Goal: Task Accomplishment & Management: Use online tool/utility

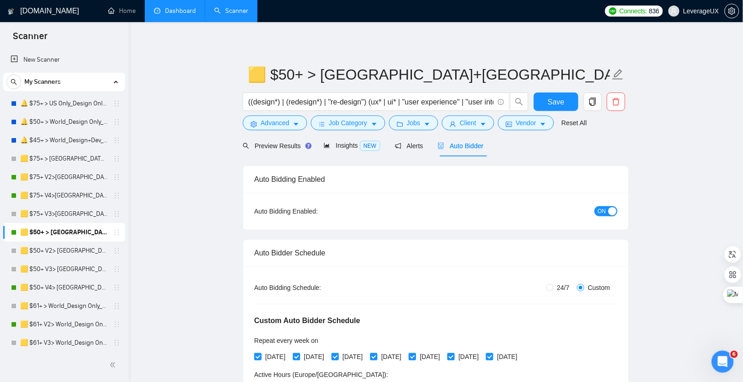
click at [168, 15] on link "Dashboard" at bounding box center [175, 11] width 42 height 8
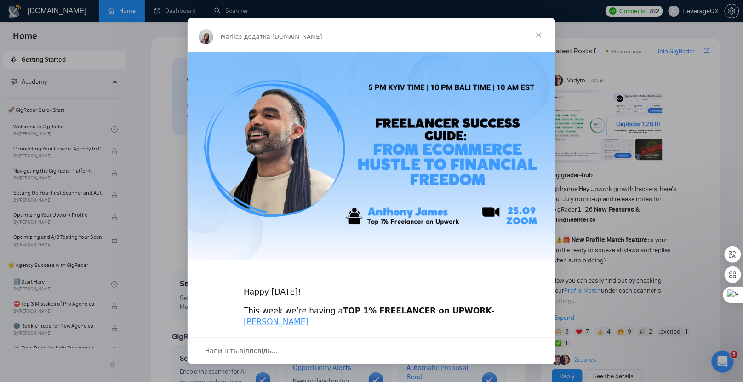
click at [543, 35] on span "Закрити" at bounding box center [538, 34] width 33 height 33
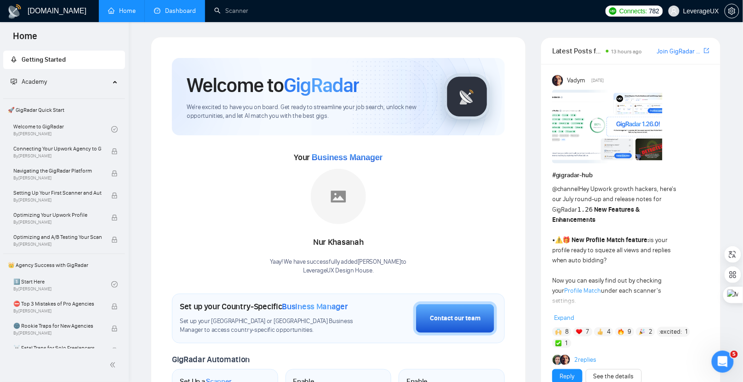
click at [172, 10] on link "Dashboard" at bounding box center [175, 11] width 42 height 8
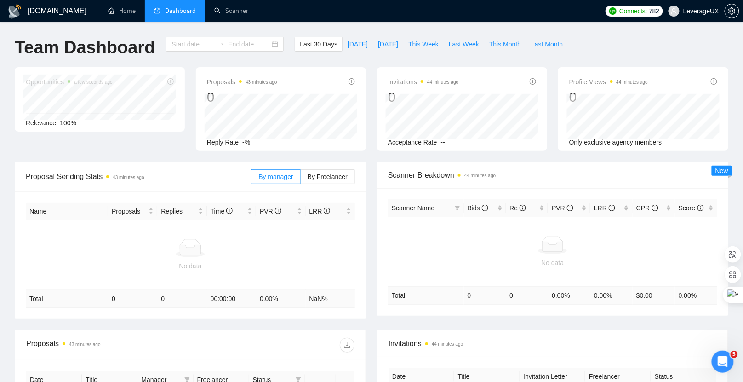
type input "2025-08-25"
type input "2025-09-24"
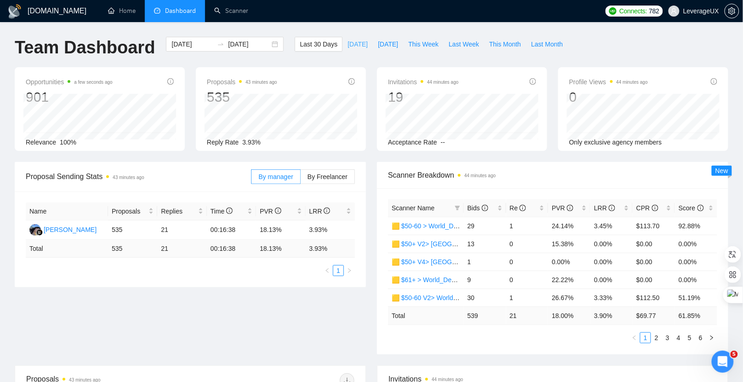
click at [349, 48] on span "Today" at bounding box center [358, 44] width 20 height 10
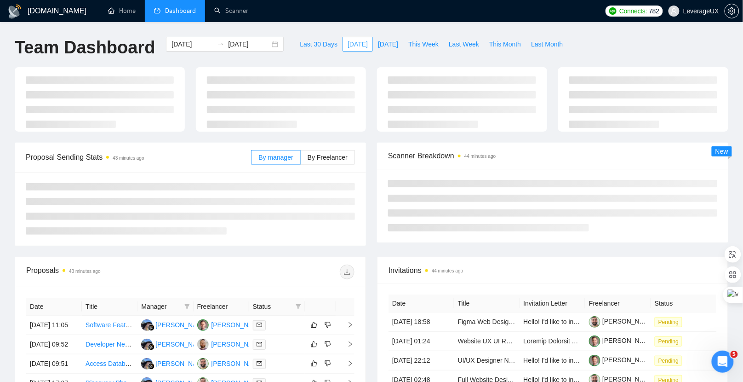
type input "2025-09-24"
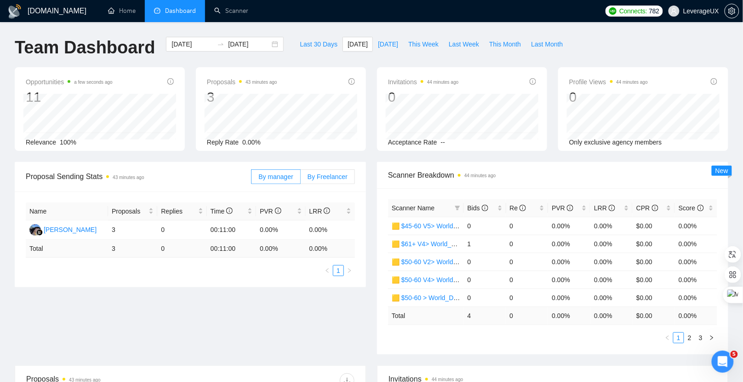
click at [333, 175] on span "By Freelancer" at bounding box center [328, 176] width 40 height 7
click at [301, 179] on input "By Freelancer" at bounding box center [301, 179] width 0 height 0
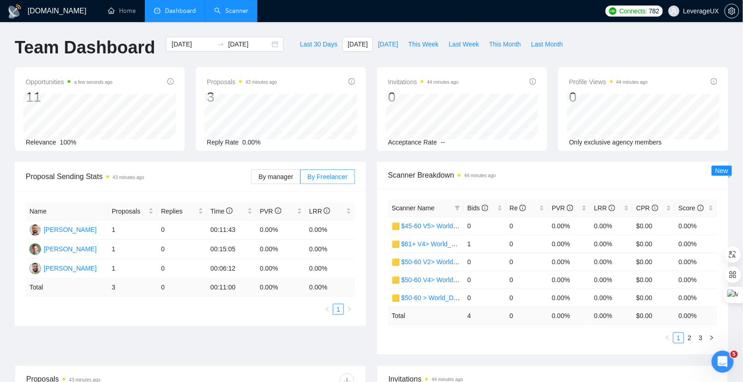
click at [226, 15] on link "Scanner" at bounding box center [231, 11] width 34 height 8
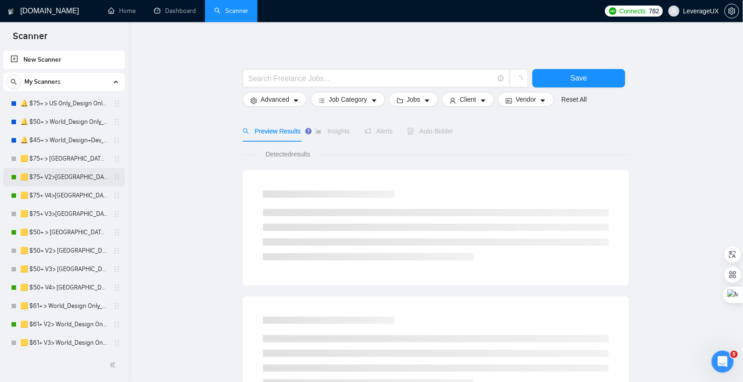
click at [60, 173] on link "🟨 $75+ V2>[GEOGRAPHIC_DATA]+[GEOGRAPHIC_DATA] Only_Tony-UX/UI_General" at bounding box center [63, 177] width 87 height 18
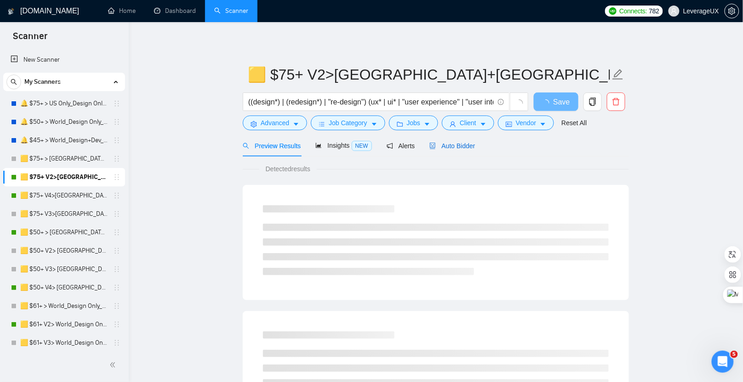
click at [451, 141] on div "Auto Bidder" at bounding box center [452, 146] width 46 height 10
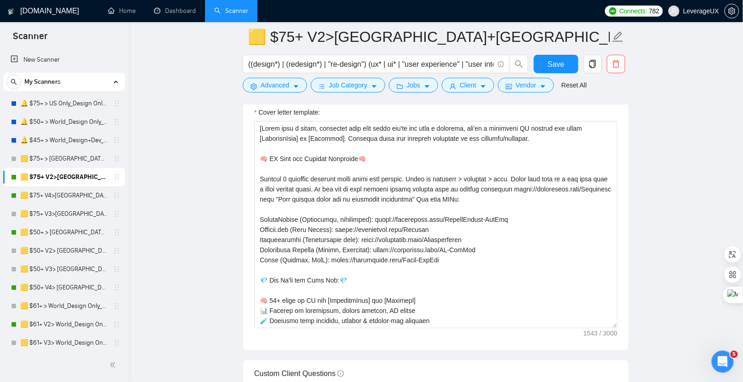
scroll to position [1215, 0]
click at [163, 10] on link "Dashboard" at bounding box center [175, 11] width 42 height 8
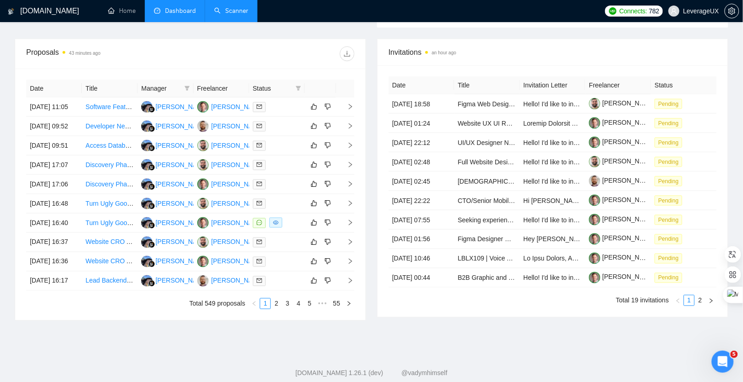
scroll to position [429, 0]
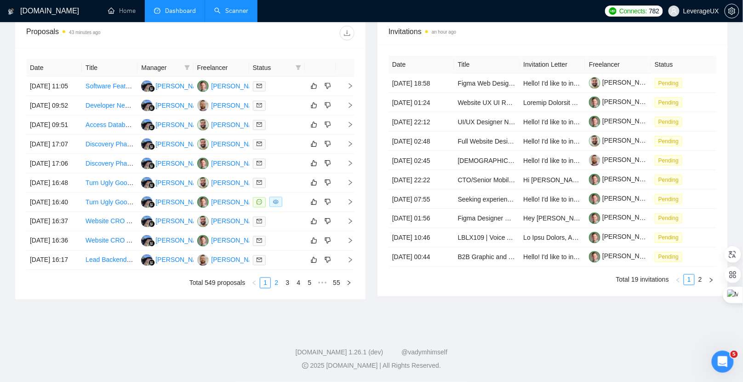
click at [277, 283] on link "2" at bounding box center [276, 283] width 10 height 10
click at [287, 283] on link "3" at bounding box center [287, 283] width 10 height 10
click at [299, 283] on link "4" at bounding box center [298, 283] width 10 height 10
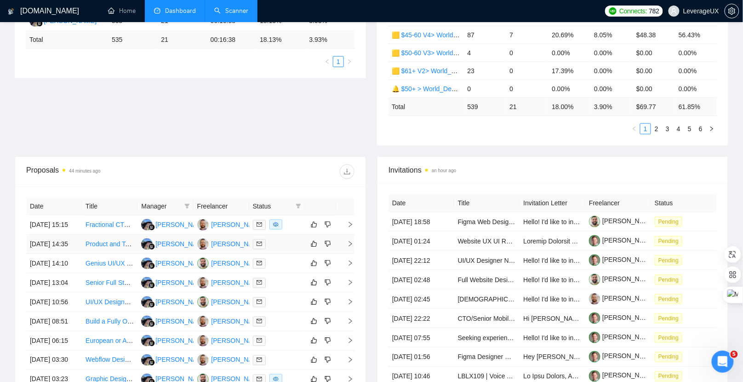
scroll to position [0, 0]
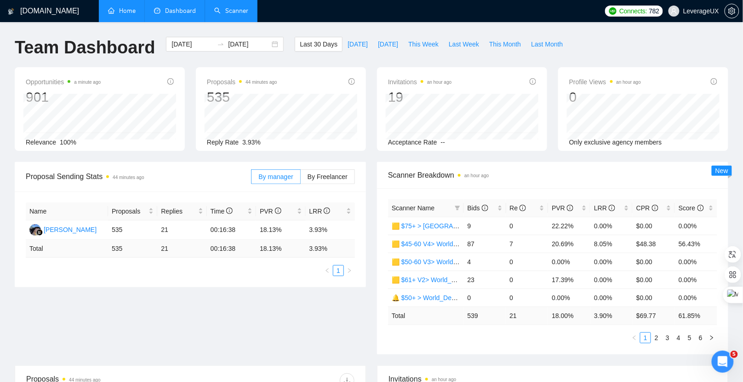
click at [121, 13] on link "Home" at bounding box center [122, 11] width 28 height 8
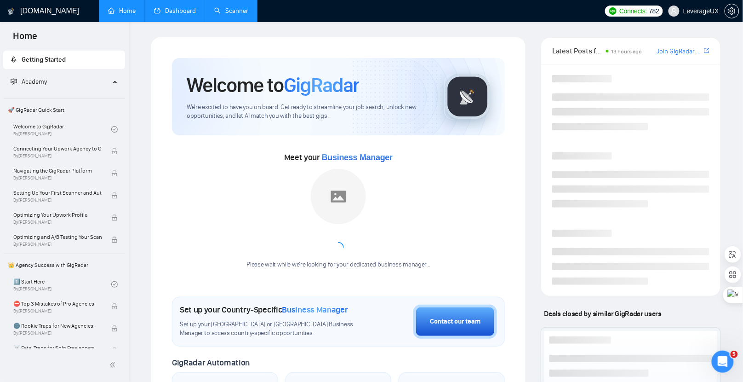
click at [176, 15] on link "Dashboard" at bounding box center [175, 11] width 42 height 8
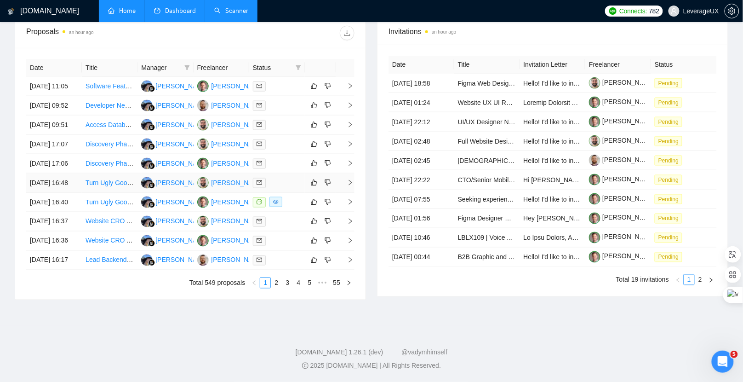
scroll to position [418, 0]
click at [279, 288] on link "2" at bounding box center [276, 283] width 10 height 10
click at [268, 288] on link "1" at bounding box center [265, 283] width 10 height 10
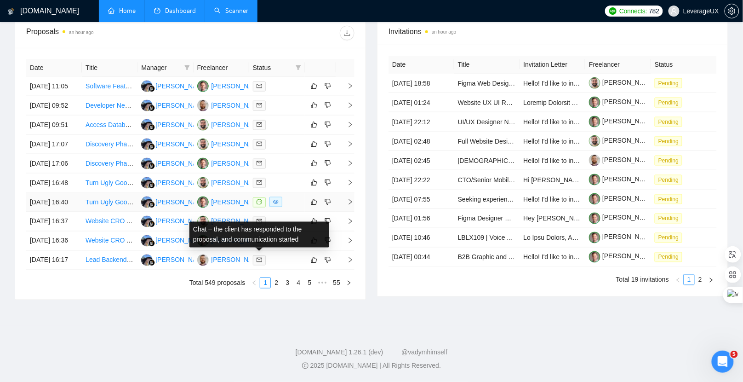
scroll to position [395, 0]
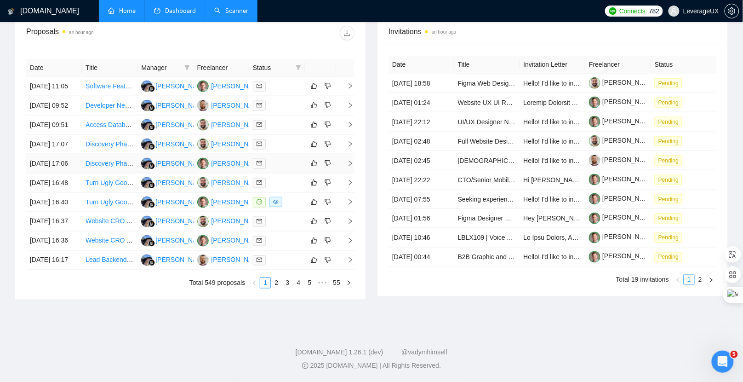
click at [349, 160] on icon "right" at bounding box center [350, 163] width 6 height 6
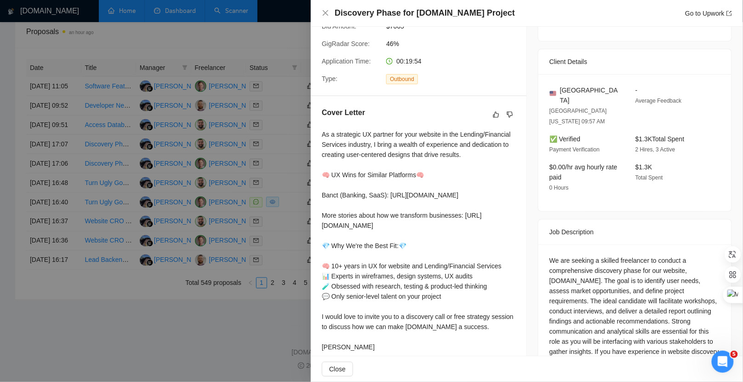
scroll to position [217, 0]
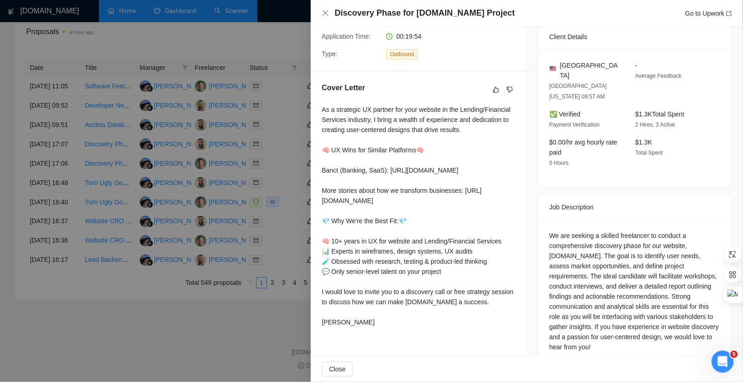
click at [281, 241] on div at bounding box center [371, 191] width 743 height 382
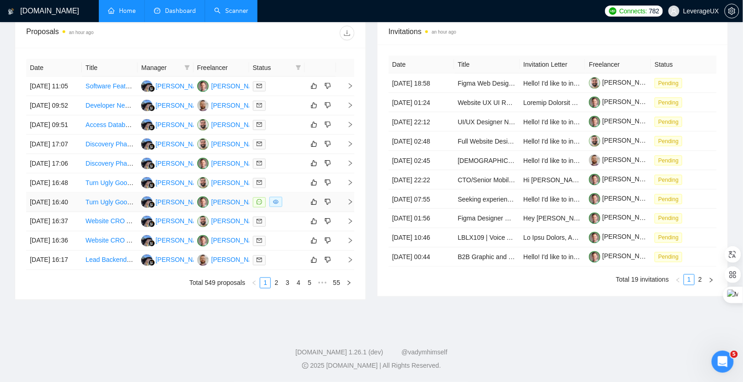
click at [350, 205] on icon "right" at bounding box center [350, 202] width 6 height 6
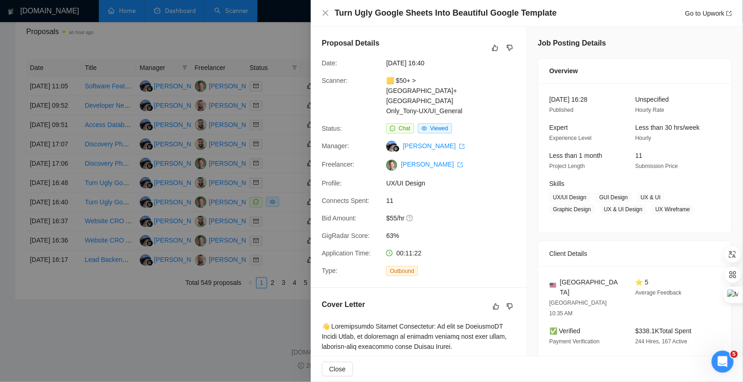
scroll to position [204, 0]
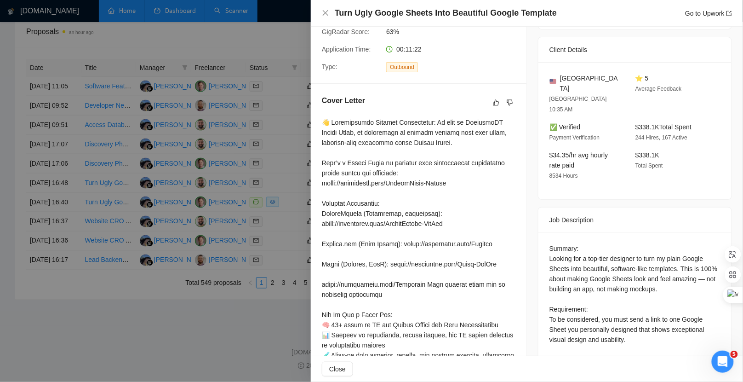
click at [272, 144] on div at bounding box center [371, 191] width 743 height 382
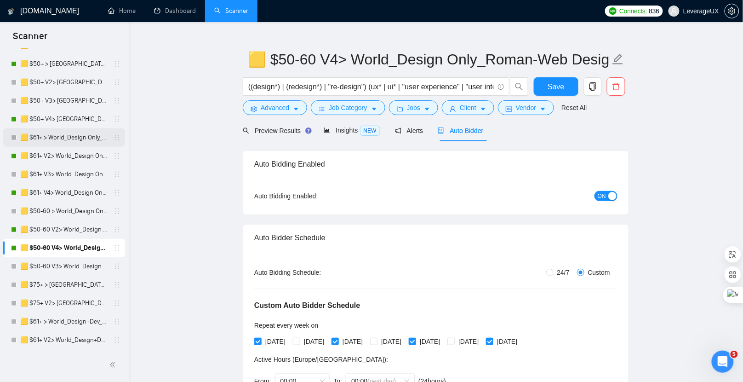
scroll to position [168, 0]
drag, startPoint x: 68, startPoint y: 67, endPoint x: 234, endPoint y: 83, distance: 166.3
click at [69, 67] on link "🟨 $50+ > [GEOGRAPHIC_DATA]+[GEOGRAPHIC_DATA] Only_Tony-UX/UI_General" at bounding box center [63, 64] width 87 height 18
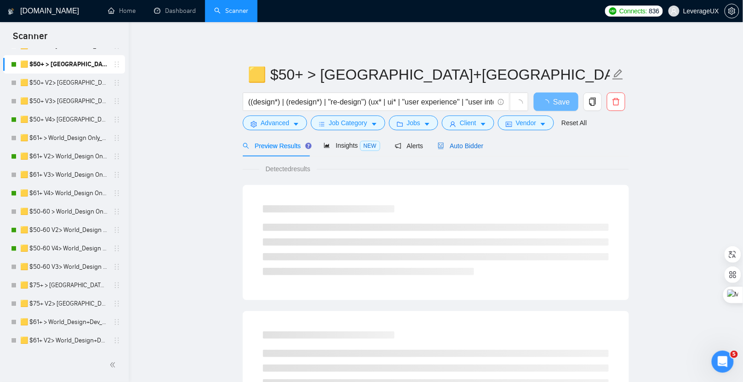
click at [470, 148] on span "Auto Bidder" at bounding box center [461, 145] width 46 height 7
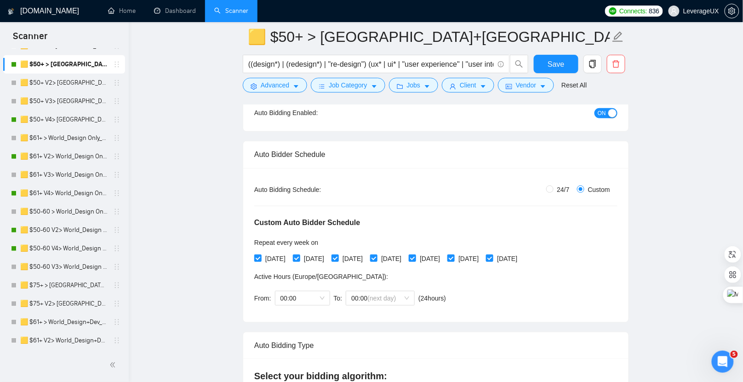
scroll to position [106, 0]
click at [95, 120] on link "🟨 $50+ V4> [GEOGRAPHIC_DATA]+[GEOGRAPHIC_DATA] Only_Tony-UX/UI_General" at bounding box center [63, 119] width 87 height 18
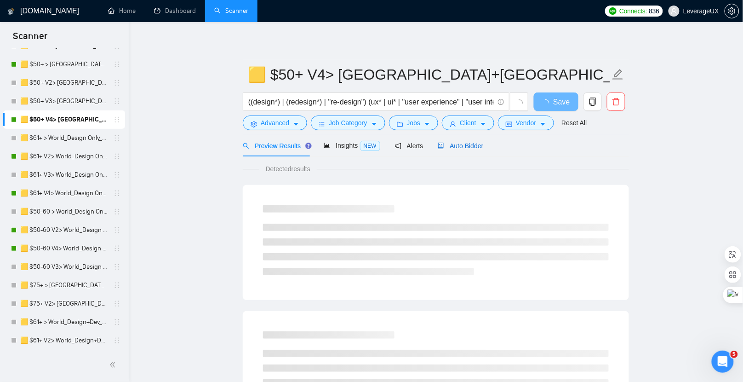
click at [475, 143] on span "Auto Bidder" at bounding box center [461, 145] width 46 height 7
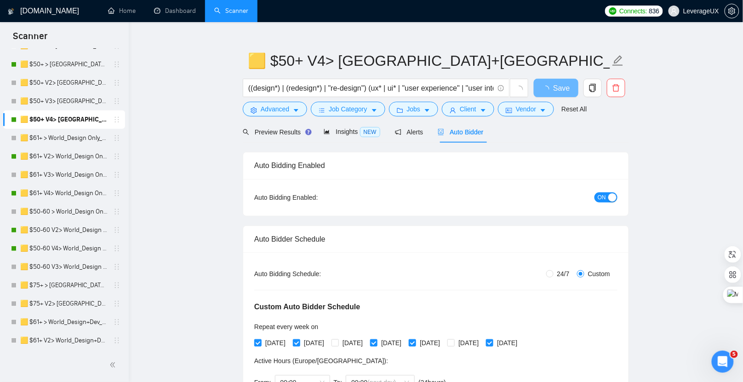
scroll to position [32, 0]
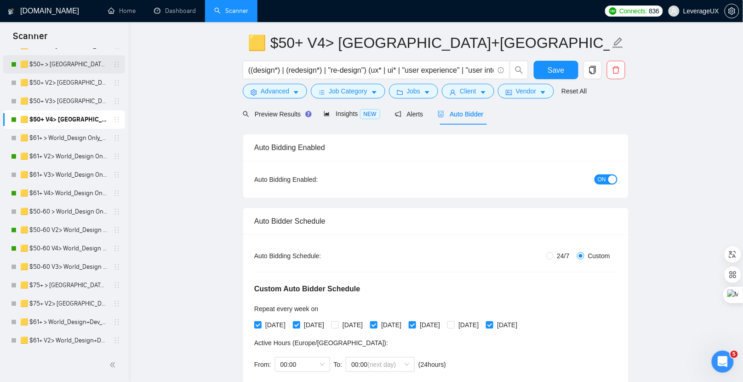
click at [72, 68] on link "🟨 $50+ > [GEOGRAPHIC_DATA]+[GEOGRAPHIC_DATA] Only_Tony-UX/UI_General" at bounding box center [63, 64] width 87 height 18
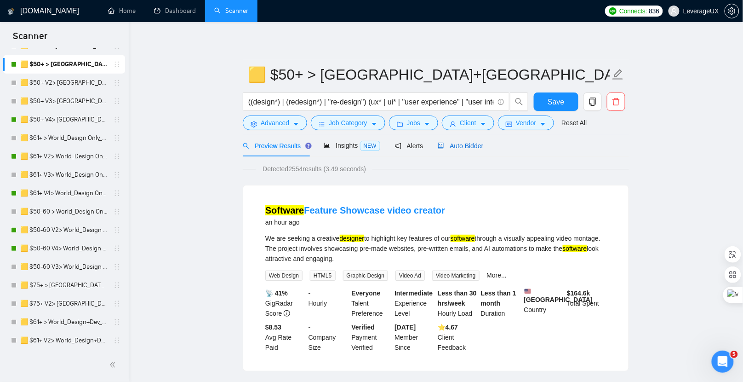
click at [460, 147] on span "Auto Bidder" at bounding box center [461, 145] width 46 height 7
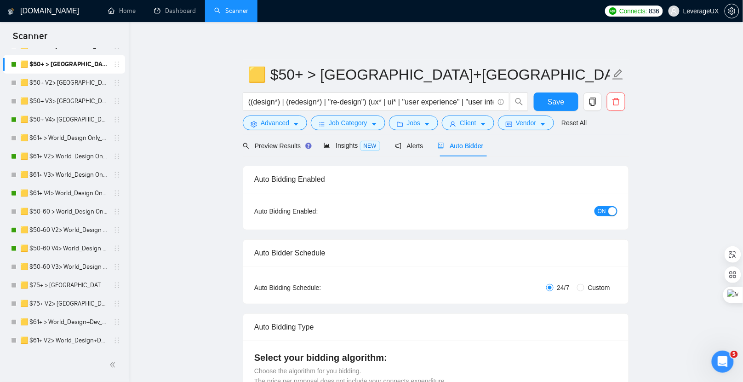
radio input "false"
radio input "true"
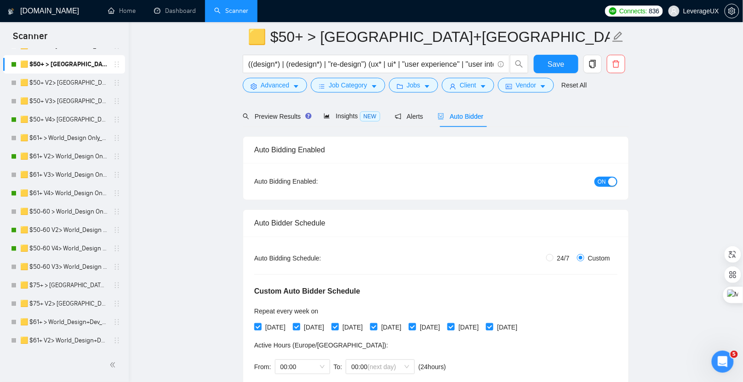
scroll to position [45, 0]
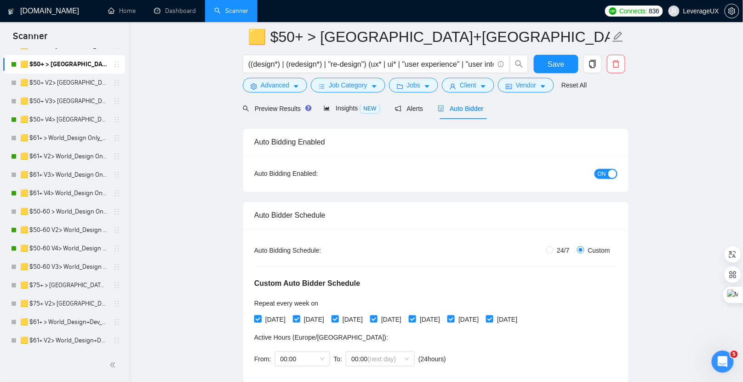
click at [261, 316] on span at bounding box center [257, 318] width 7 height 7
click at [261, 316] on input "[DATE]" at bounding box center [257, 318] width 6 height 6
checkbox input "false"
click at [297, 317] on input "[DATE]" at bounding box center [296, 318] width 6 height 6
checkbox input "false"
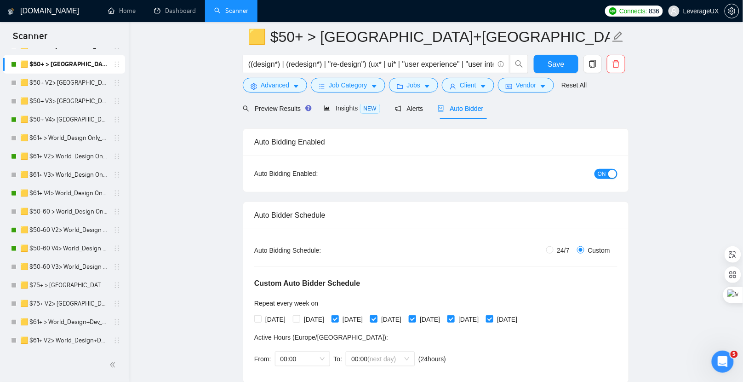
click at [377, 316] on span at bounding box center [373, 318] width 7 height 7
click at [377, 316] on input "[DATE]" at bounding box center [373, 318] width 6 height 6
checkbox input "false"
click at [444, 317] on span "[DATE]" at bounding box center [430, 319] width 28 height 10
click at [415, 317] on input "[DATE]" at bounding box center [412, 318] width 6 height 6
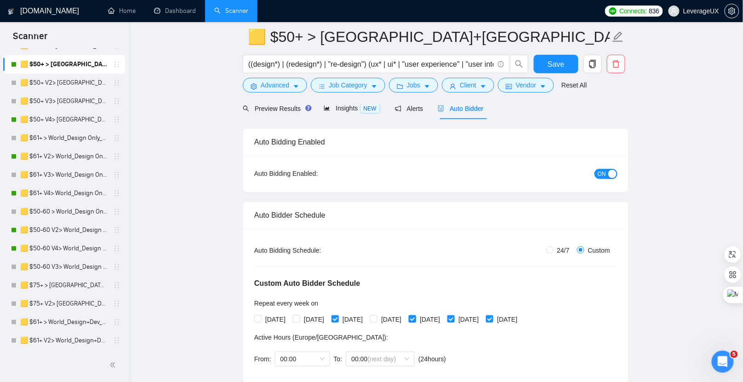
checkbox input "false"
click at [492, 316] on input "[DATE]" at bounding box center [489, 318] width 6 height 6
checkbox input "false"
click at [569, 65] on button "Save" at bounding box center [556, 64] width 45 height 18
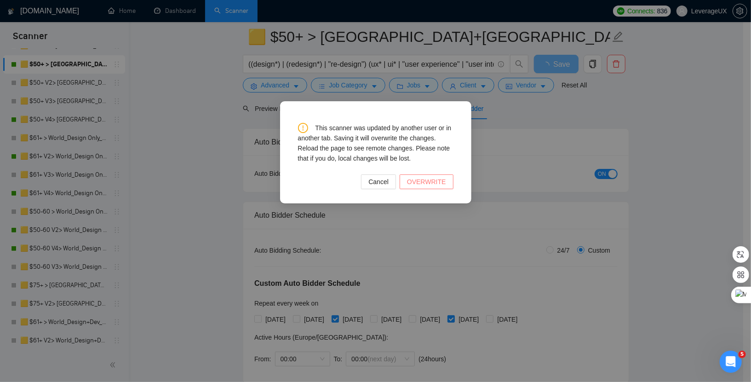
click at [435, 185] on span "OVERWRITE" at bounding box center [426, 182] width 39 height 10
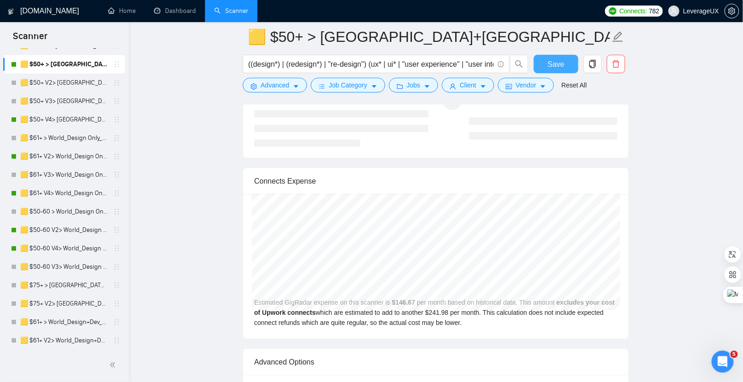
scroll to position [1877, 0]
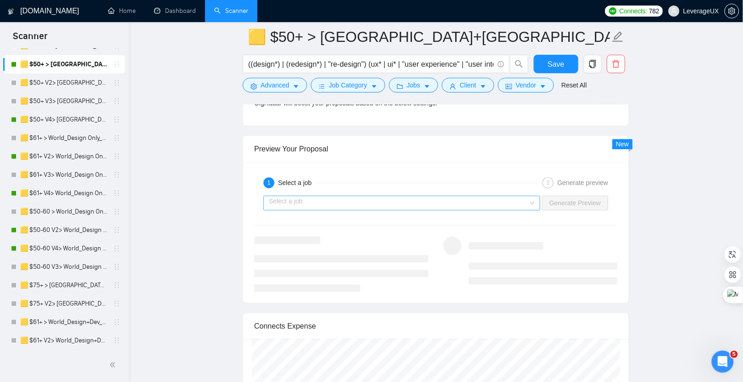
click at [355, 196] on input "search" at bounding box center [398, 203] width 259 height 14
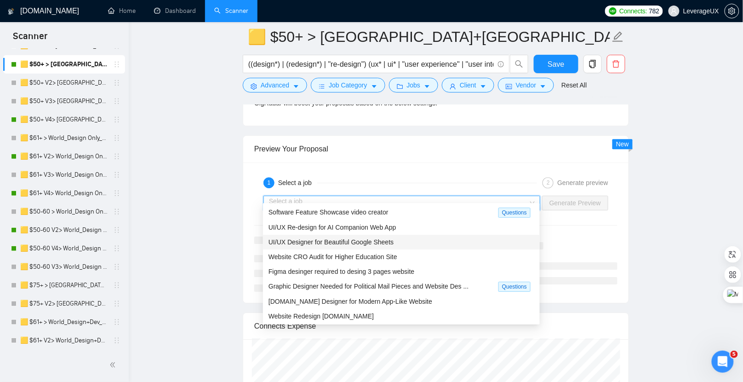
click at [417, 240] on div "UI/UX Designer for Beautiful Google Sheets" at bounding box center [402, 242] width 266 height 10
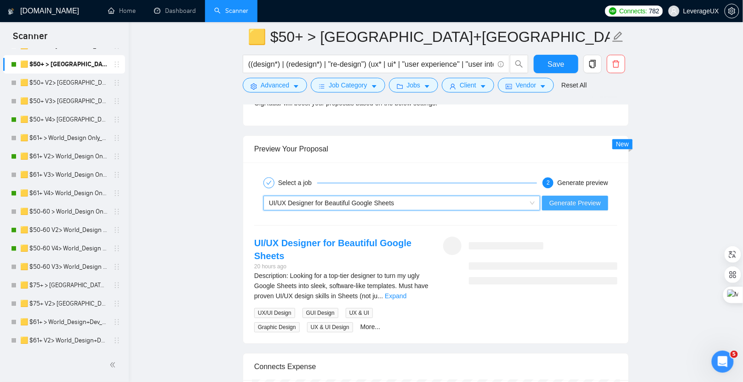
click at [568, 198] on span "Generate Preview" at bounding box center [574, 203] width 51 height 10
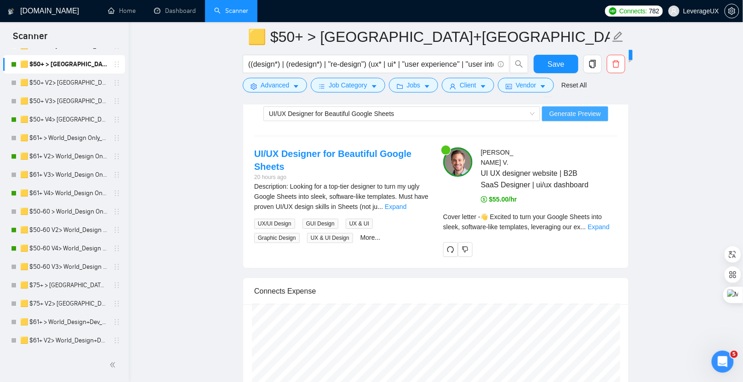
scroll to position [1988, 0]
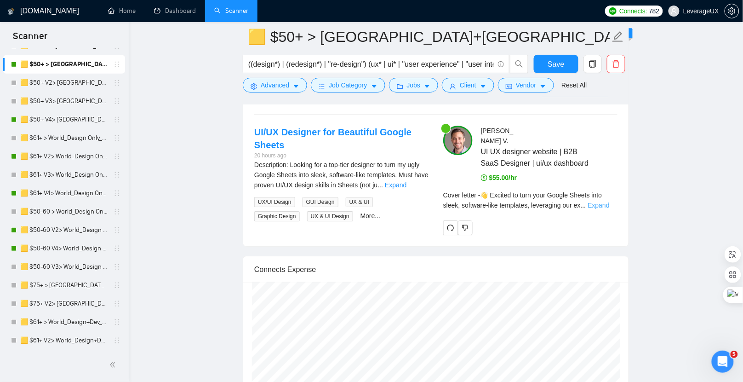
click at [609, 201] on link "Expand" at bounding box center [599, 204] width 22 height 7
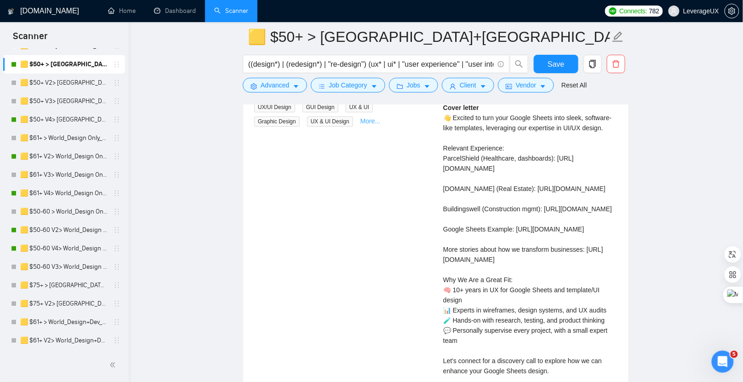
scroll to position [2099, 0]
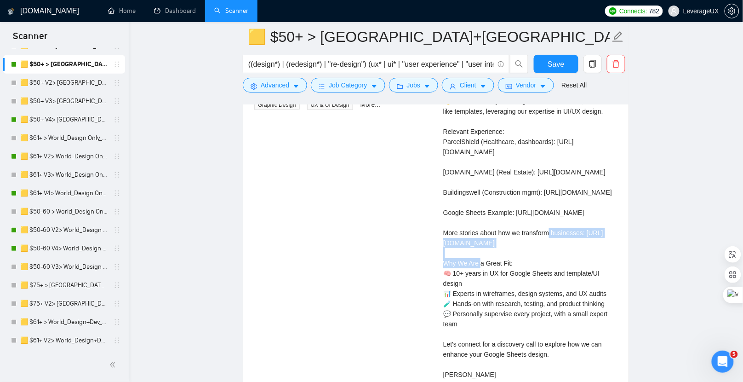
drag, startPoint x: 589, startPoint y: 226, endPoint x: 441, endPoint y: 227, distance: 147.6
click at [441, 227] on div "[PERSON_NAME] UI UX designer website | B2B SaaS Designer | ui/ux dashboard $55.…" at bounding box center [530, 209] width 189 height 390
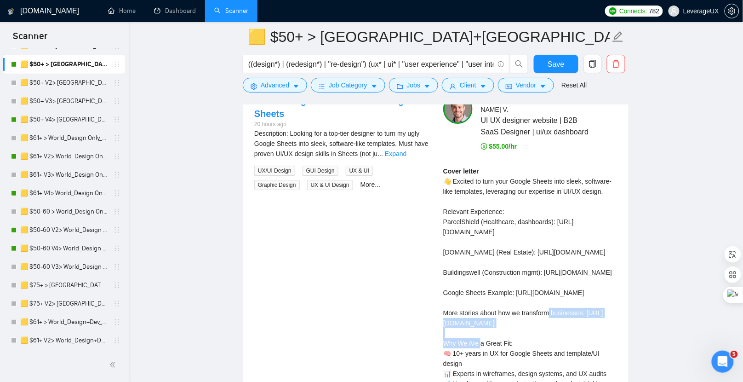
scroll to position [2070, 0]
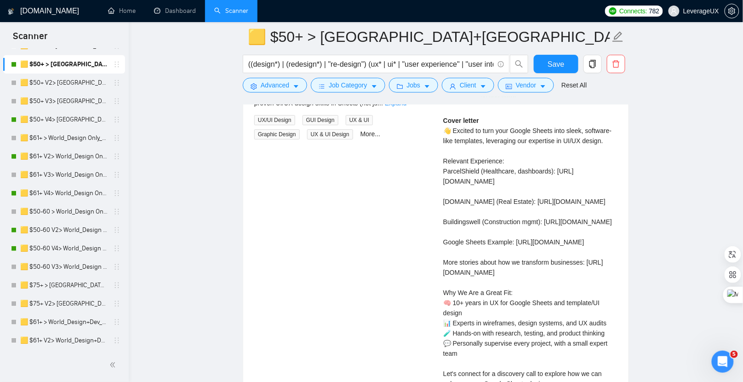
click at [534, 234] on div "Cover letter 👋 Excited to turn your Google Sheets into sleek, software-like tem…" at bounding box center [530, 261] width 174 height 293
drag, startPoint x: 593, startPoint y: 256, endPoint x: 435, endPoint y: 250, distance: 158.3
click at [435, 250] on div "UI/UX Designer for Beautiful Google Sheets 20 hours ago Description: Looking fo…" at bounding box center [436, 239] width 378 height 390
click at [542, 244] on div "Cover letter 👋 Excited to turn your Google Sheets into sleek, software-like tem…" at bounding box center [530, 261] width 174 height 293
drag, startPoint x: 581, startPoint y: 252, endPoint x: 443, endPoint y: 247, distance: 138.5
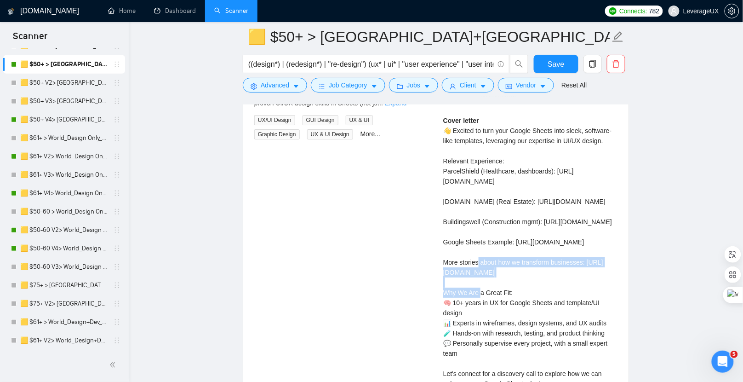
click at [443, 247] on div "[PERSON_NAME] UI UX designer website | B2B SaaS Designer | ui/ux dashboard $55.…" at bounding box center [530, 239] width 189 height 390
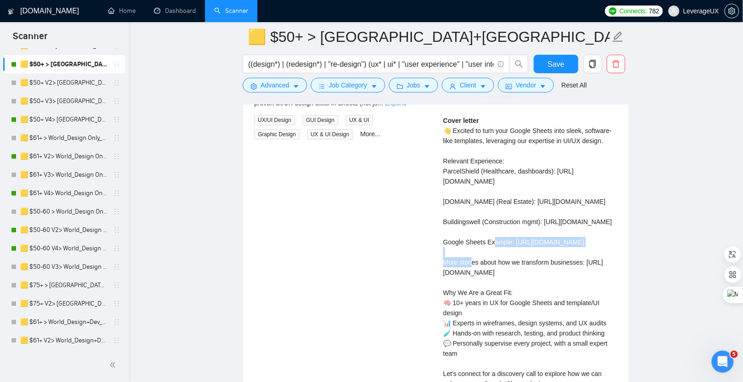
drag, startPoint x: 553, startPoint y: 228, endPoint x: 457, endPoint y: 220, distance: 96.4
click at [442, 222] on div "[PERSON_NAME] UI UX designer website | B2B SaaS Designer | ui/ux dashboard $55.…" at bounding box center [530, 239] width 189 height 390
click at [477, 187] on div "Cover letter 👋 Excited to turn your Google Sheets into sleek, software-like tem…" at bounding box center [530, 261] width 174 height 293
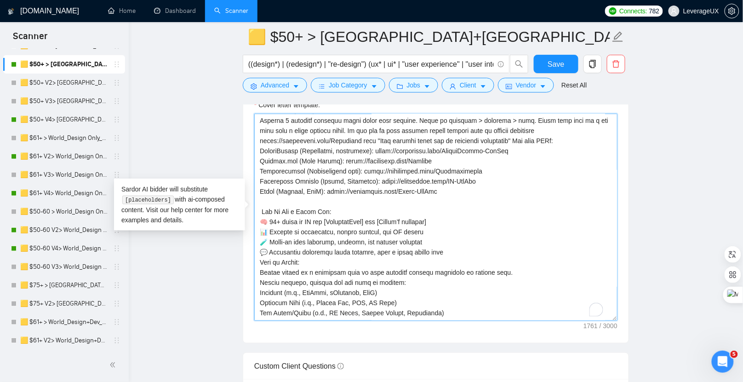
scroll to position [131, 0]
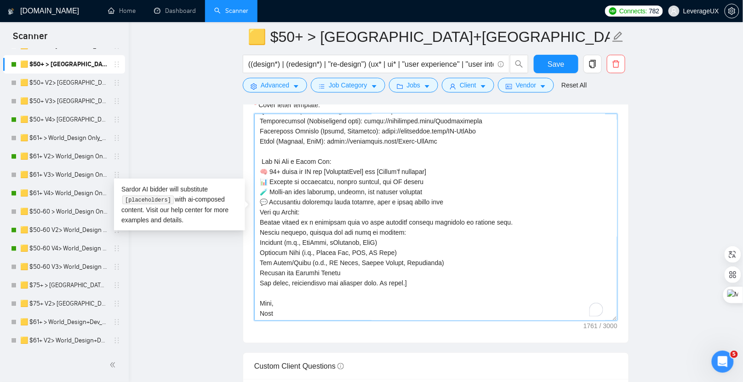
drag, startPoint x: 259, startPoint y: 114, endPoint x: 348, endPoint y: 314, distance: 218.8
click at [345, 328] on div "Cover letter template:" at bounding box center [435, 216] width 385 height 254
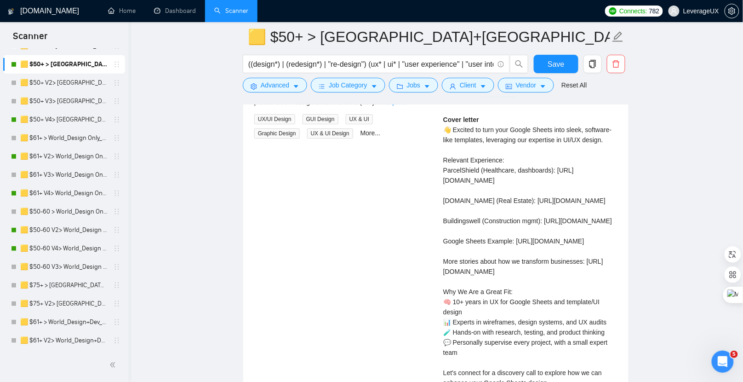
scroll to position [2180, 0]
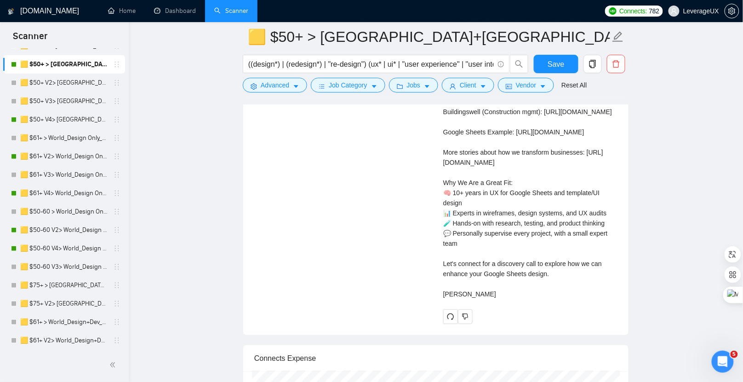
drag, startPoint x: 467, startPoint y: 318, endPoint x: 446, endPoint y: 100, distance: 218.5
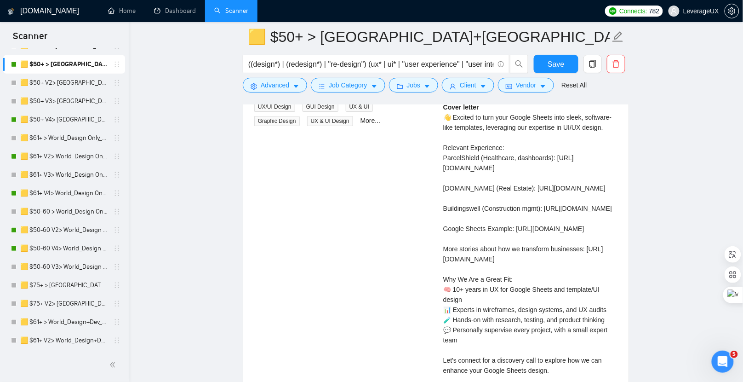
click at [440, 190] on div "[PERSON_NAME] UI UX designer website | B2B SaaS Designer | ui/ux dashboard $55.…" at bounding box center [530, 225] width 189 height 390
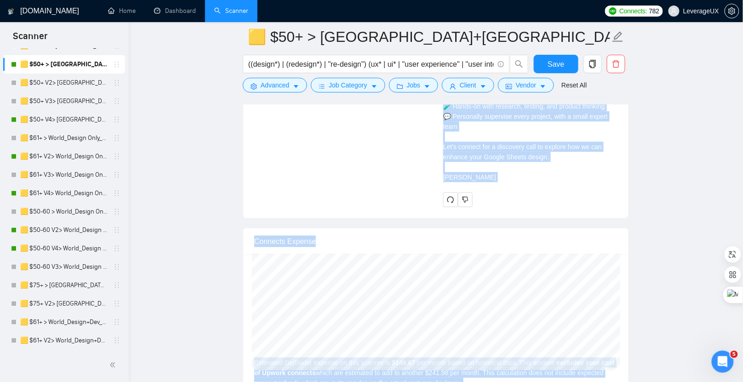
scroll to position [2364, 0]
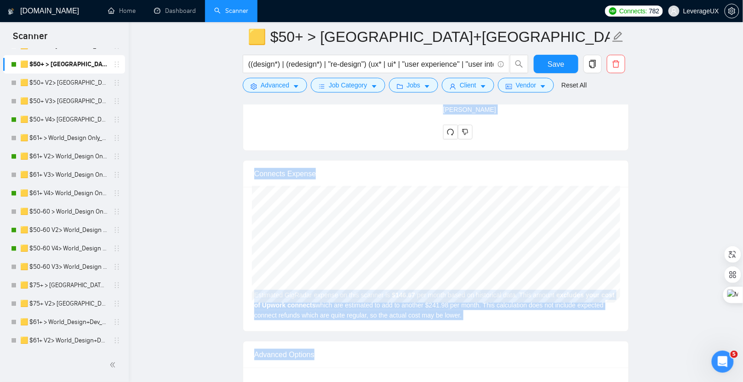
drag, startPoint x: 443, startPoint y: 142, endPoint x: 516, endPoint y: 129, distance: 73.9
copy div "Cover letter 👋 Excited to turn your Google Sheets into sleek, software-like tem…"
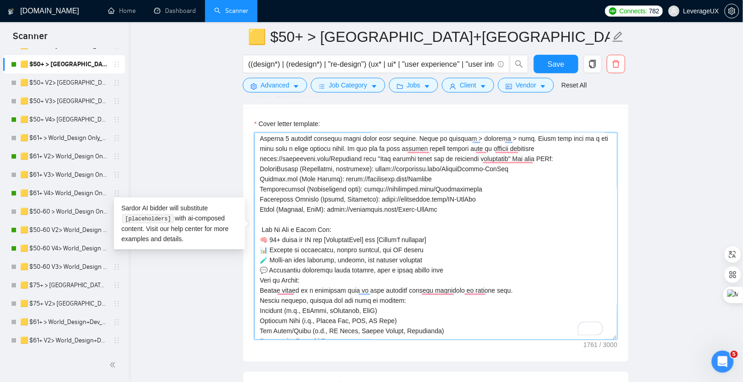
scroll to position [0, 0]
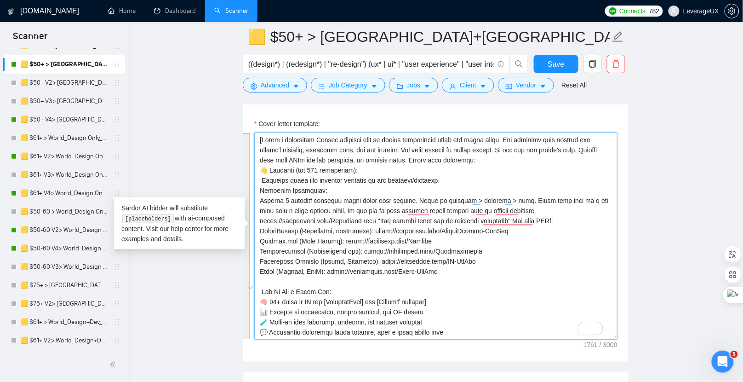
drag, startPoint x: 283, startPoint y: 307, endPoint x: 257, endPoint y: 105, distance: 203.6
click at [257, 108] on div "Cover letter template:" at bounding box center [435, 235] width 385 height 254
paste textarea "Lorem i dolorsitam Consec adipisci elit se doeius temporincid utlab etd magna a…"
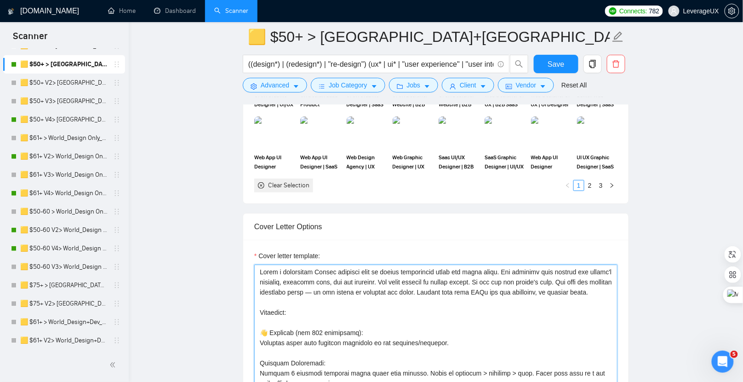
click at [260, 269] on textarea "Cover letter template:" at bounding box center [435, 367] width 363 height 207
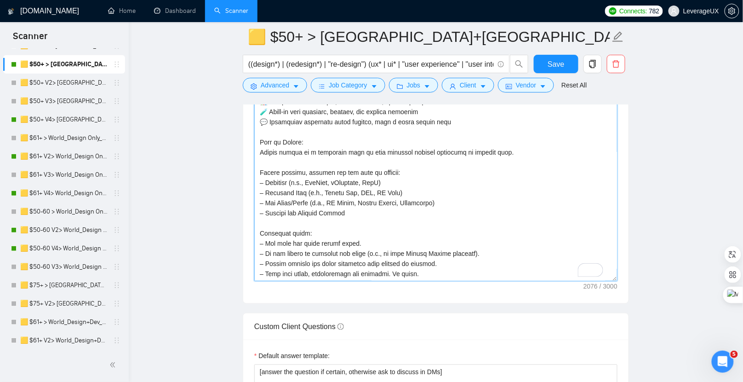
click at [428, 246] on textarea "Cover letter template:" at bounding box center [435, 177] width 363 height 207
type textarea "[Lorem i dolorsitam Consec adipisci elit se doeius temporincid utlab etd magna …"
click at [548, 69] on span "Save" at bounding box center [556, 63] width 17 height 11
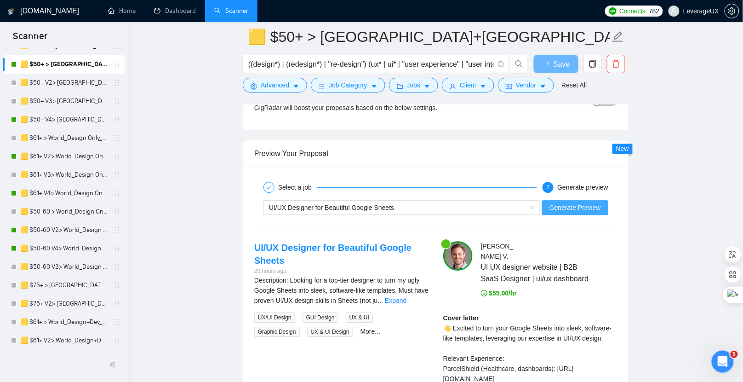
click at [568, 202] on span "Generate Preview" at bounding box center [574, 207] width 51 height 10
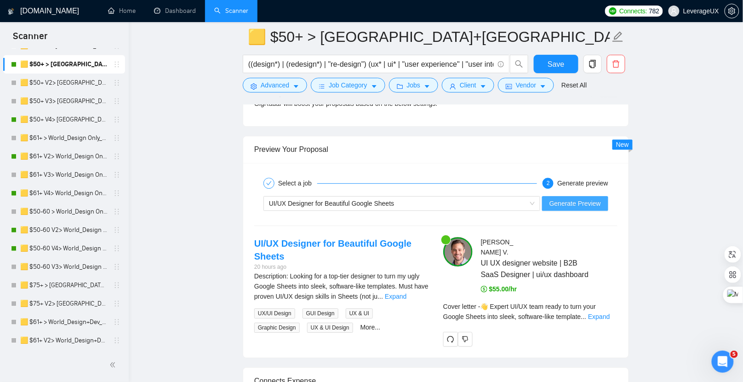
scroll to position [1923, 0]
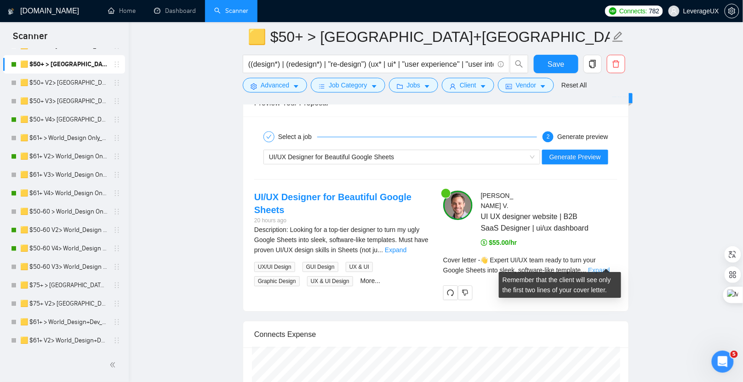
click at [609, 266] on link "Expand" at bounding box center [599, 269] width 22 height 7
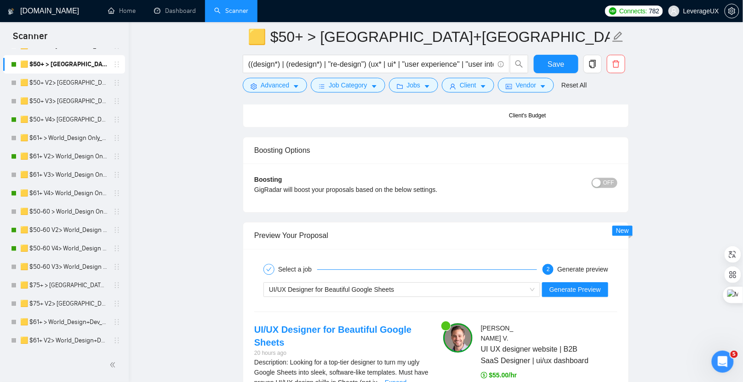
scroll to position [1810, 0]
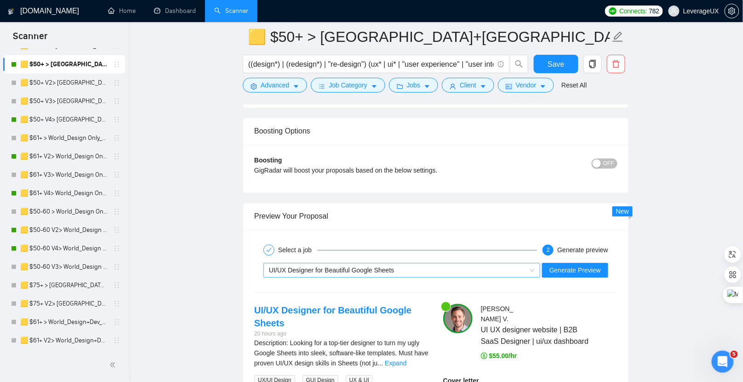
click at [406, 263] on div "UI/UX Designer for Beautiful Google Sheets" at bounding box center [397, 270] width 257 height 14
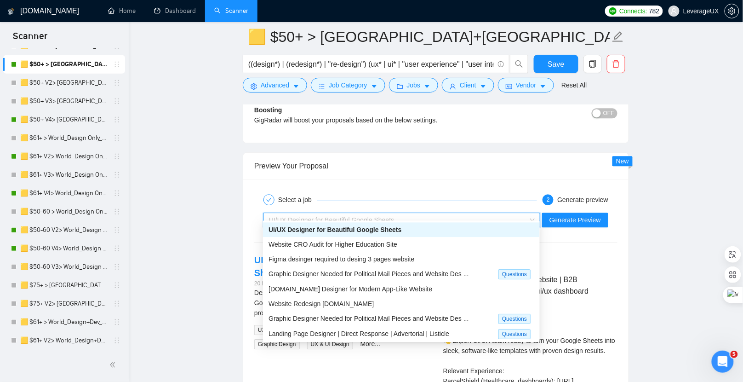
scroll to position [2, 0]
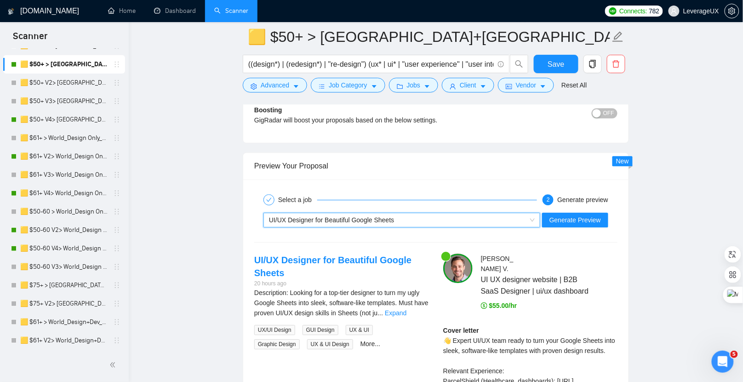
click at [442, 214] on div "UI/UX Designer for Beautiful Google Sheets" at bounding box center [397, 220] width 257 height 14
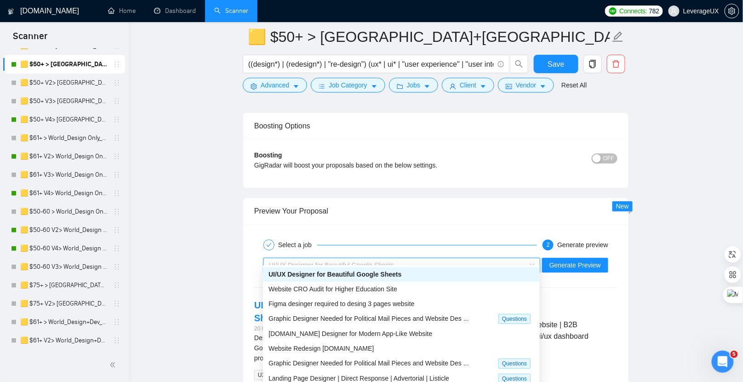
scroll to position [1829, 0]
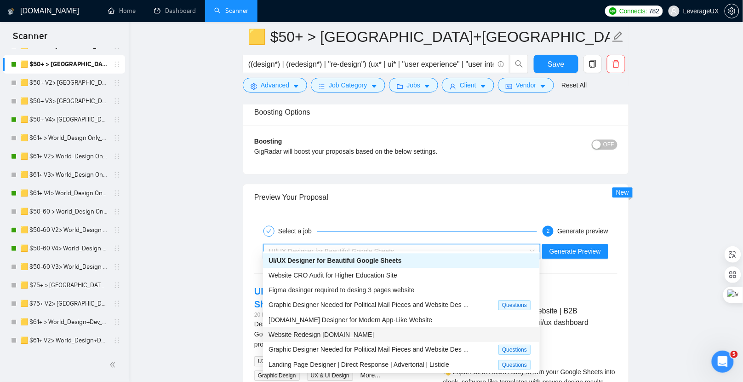
click at [358, 331] on span "Website Redesign [DOMAIN_NAME]" at bounding box center [321, 334] width 105 height 7
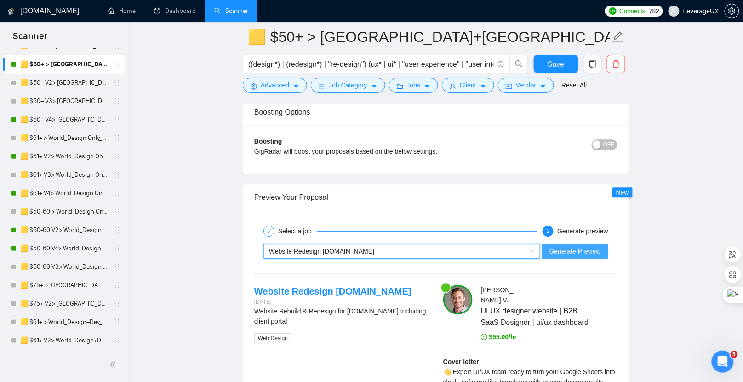
click at [562, 246] on span "Generate Preview" at bounding box center [574, 251] width 51 height 10
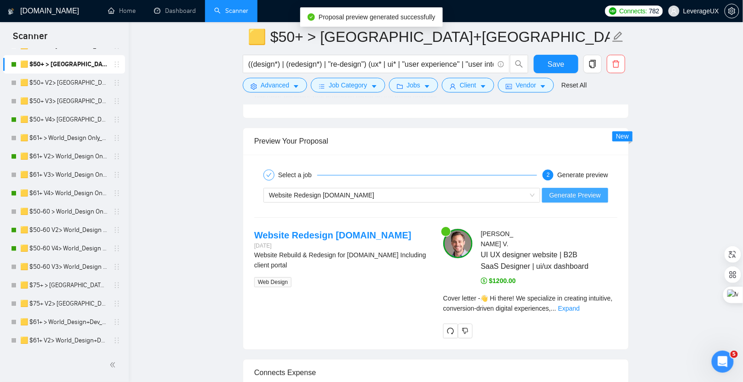
scroll to position [1887, 0]
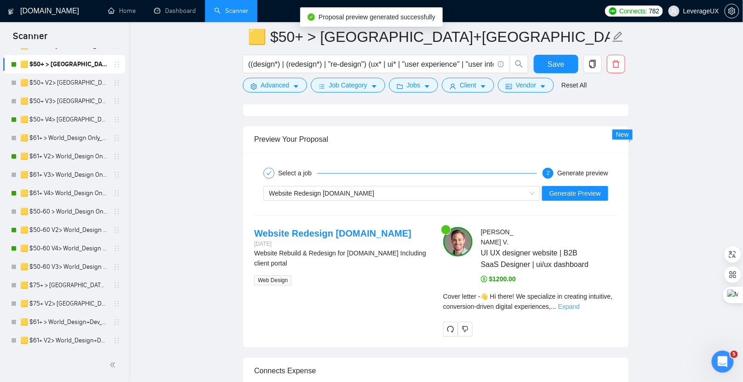
click at [580, 303] on link "Expand" at bounding box center [569, 306] width 22 height 7
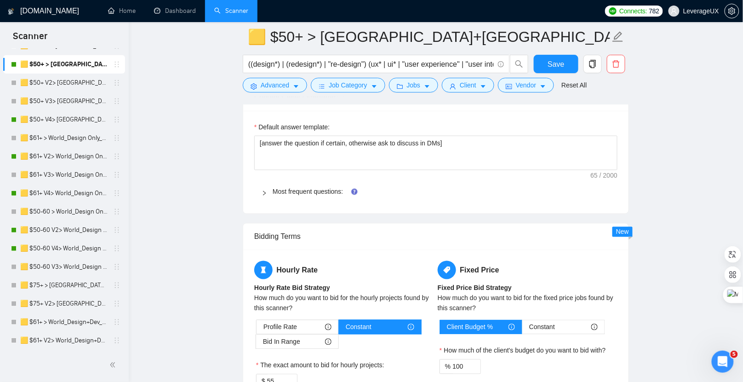
scroll to position [1413, 0]
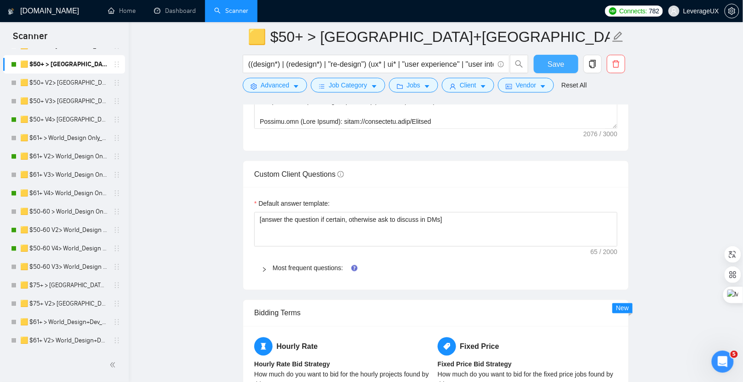
click at [561, 69] on span "Save" at bounding box center [556, 63] width 17 height 11
